Goal: Transaction & Acquisition: Download file/media

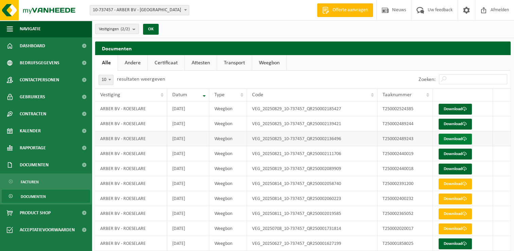
click at [458, 139] on link "Download" at bounding box center [454, 138] width 33 height 11
click at [468, 124] on link "Download" at bounding box center [454, 123] width 33 height 11
click at [465, 109] on span at bounding box center [464, 109] width 4 height 4
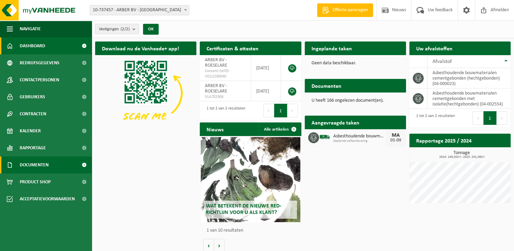
click at [41, 164] on span "Documenten" at bounding box center [34, 164] width 29 height 17
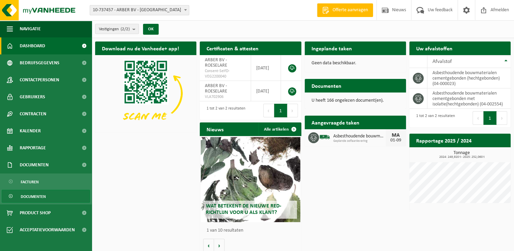
click at [51, 198] on link "Documenten" at bounding box center [46, 195] width 88 height 13
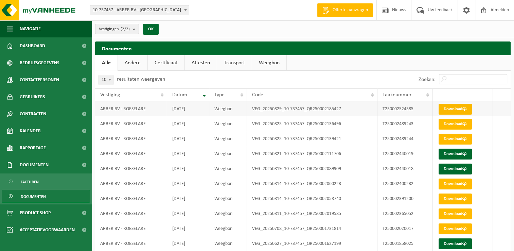
click at [465, 109] on span at bounding box center [464, 109] width 4 height 4
